Goal: Task Accomplishment & Management: Use online tool/utility

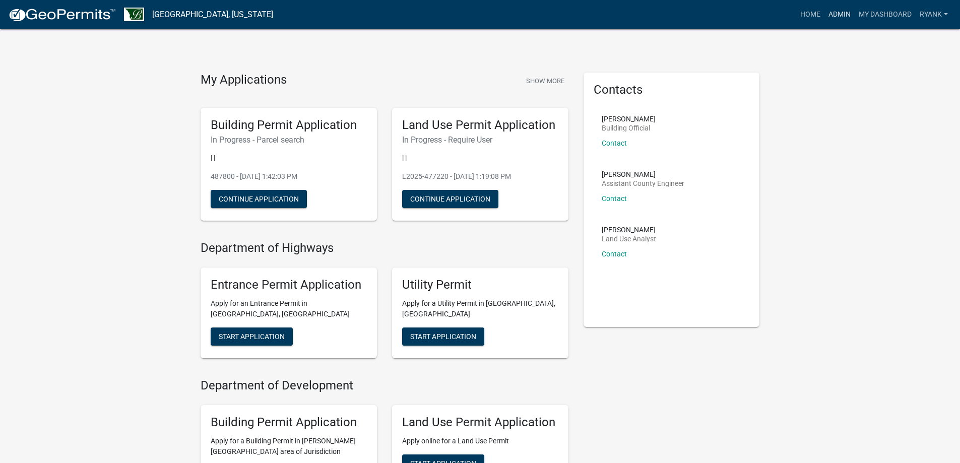
click at [835, 14] on link "Admin" at bounding box center [840, 14] width 30 height 19
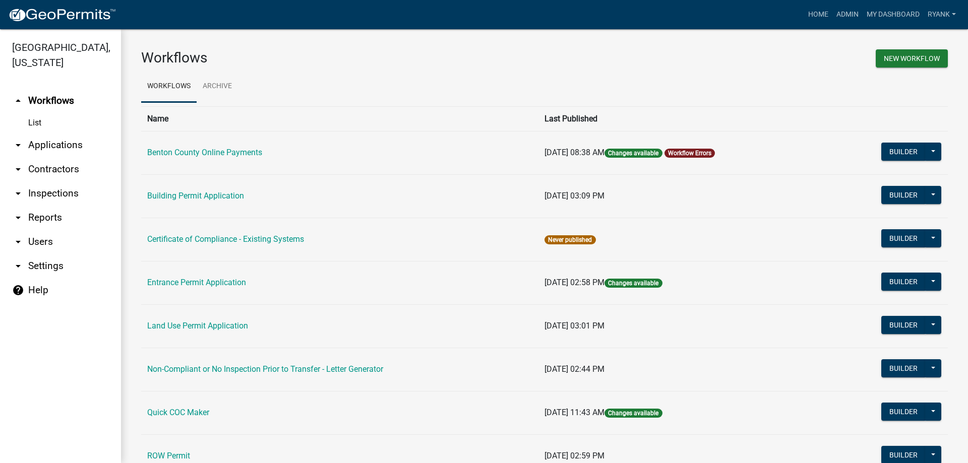
click at [40, 147] on link "arrow_drop_down Applications" at bounding box center [60, 145] width 121 height 24
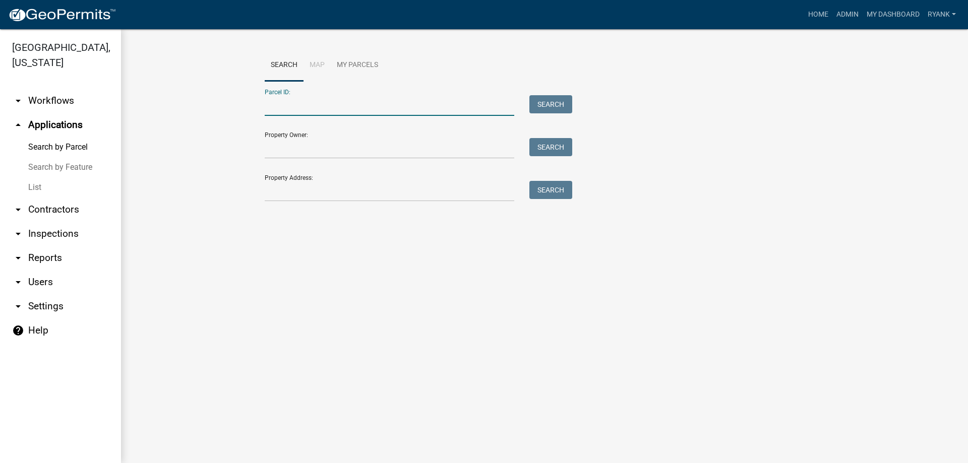
click at [316, 104] on input "Parcel ID:" at bounding box center [390, 105] width 250 height 21
type input "030025401"
click at [557, 103] on button "Search" at bounding box center [550, 104] width 43 height 18
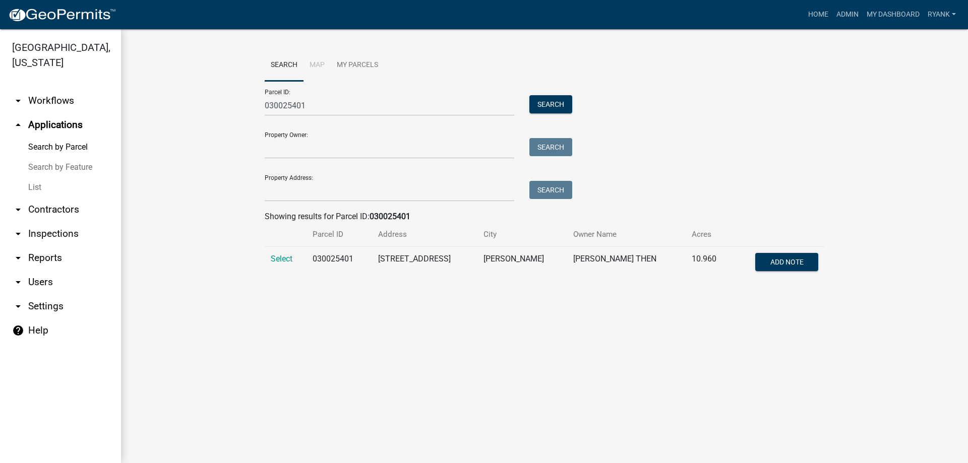
click at [289, 252] on td "Select" at bounding box center [286, 263] width 42 height 33
click at [286, 254] on td "Select" at bounding box center [286, 263] width 42 height 33
click at [282, 257] on span "Select" at bounding box center [282, 259] width 22 height 10
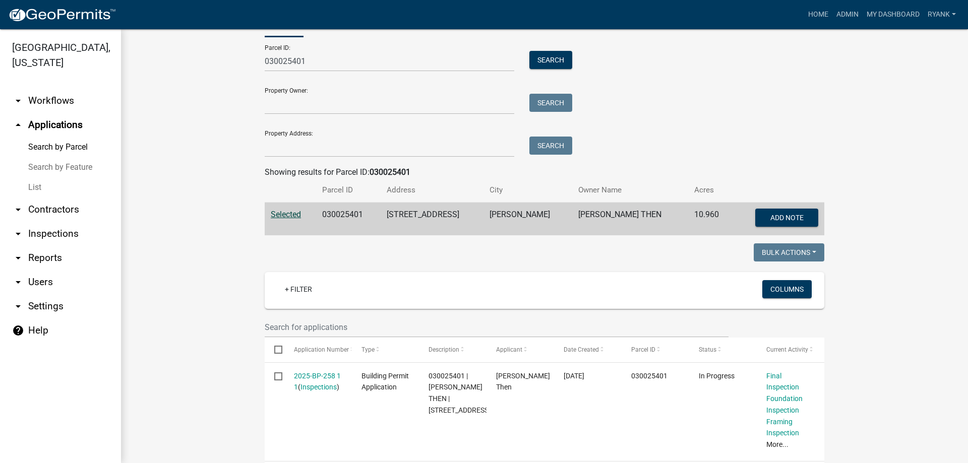
scroll to position [88, 0]
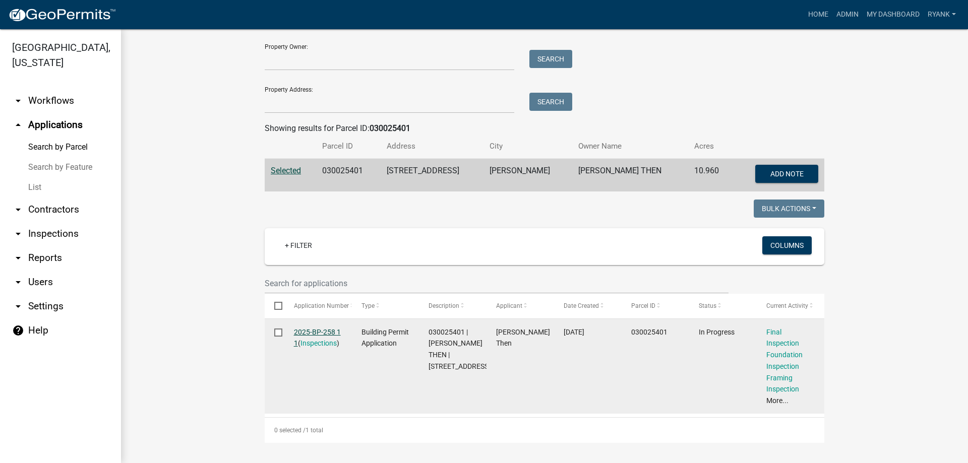
click at [312, 330] on link "2025-BP-258 1 1" at bounding box center [317, 338] width 47 height 20
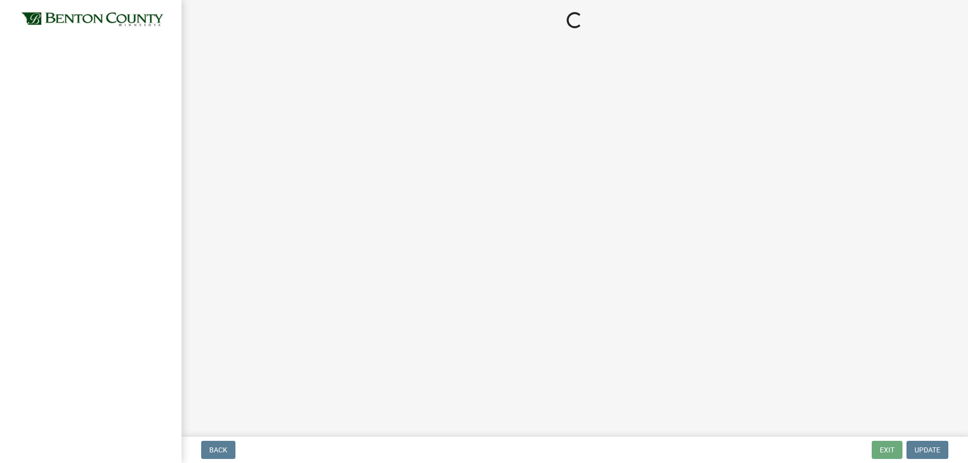
select select "17bfa135-5610-45df-8ce7-87530b7d86d4"
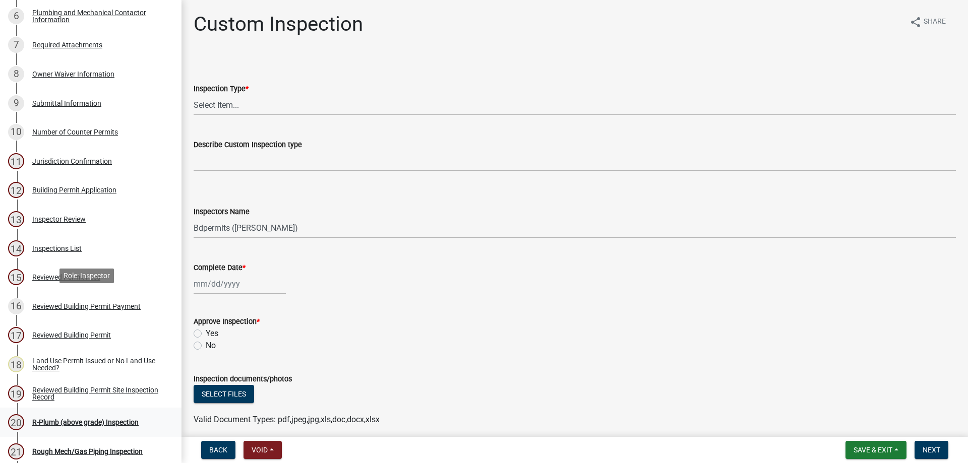
scroll to position [403, 0]
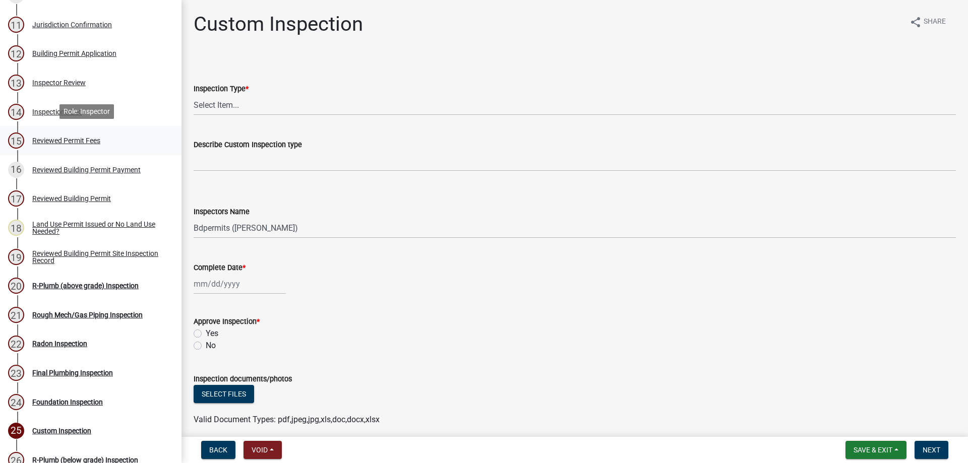
click at [95, 137] on div "Reviewed Permit Fees" at bounding box center [66, 140] width 68 height 7
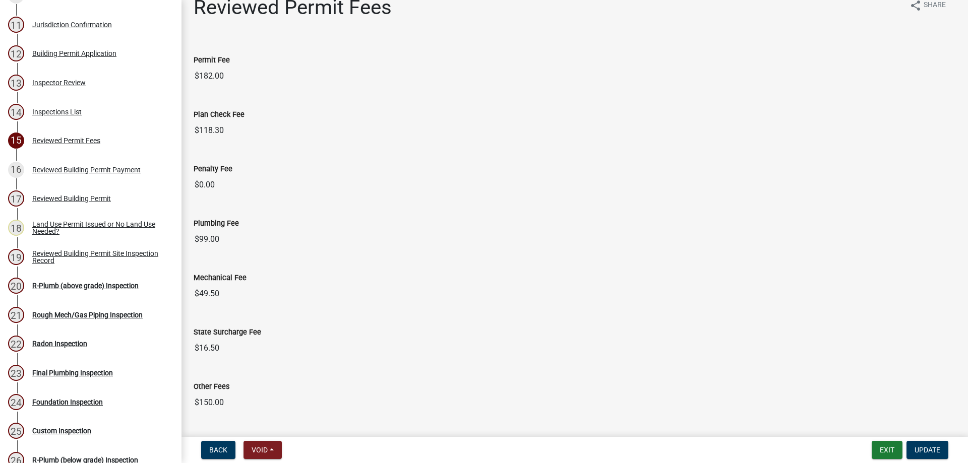
scroll to position [44, 0]
